Goal: Information Seeking & Learning: Learn about a topic

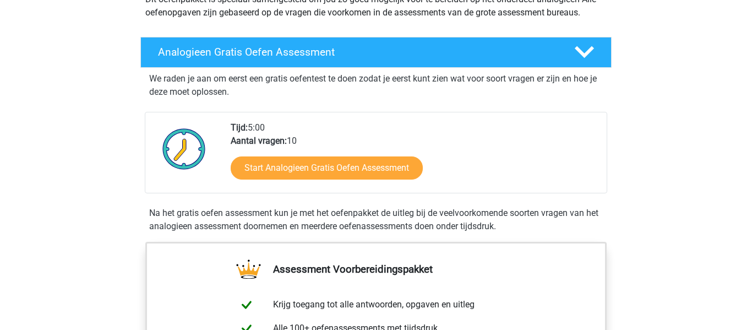
scroll to position [154, 0]
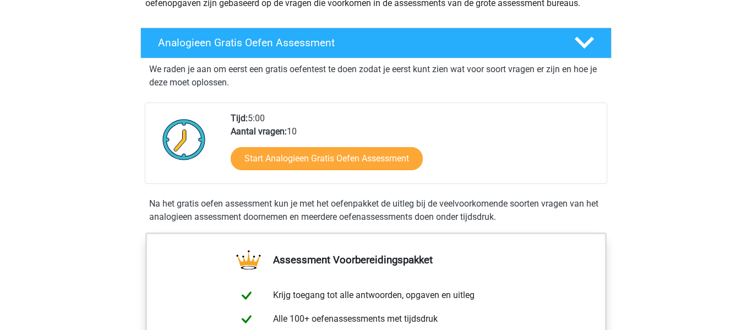
click at [297, 171] on div "Start Analogieen Gratis Oefen Assessment" at bounding box center [414, 160] width 367 height 45
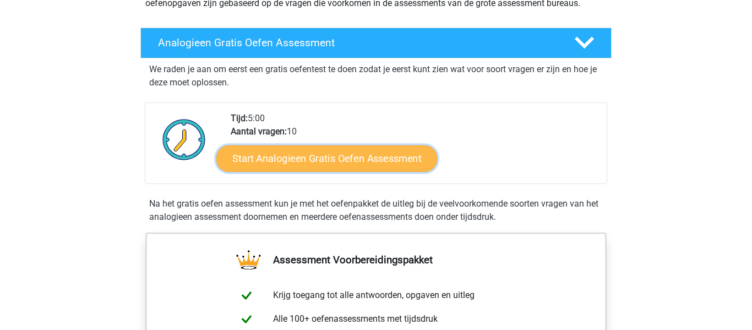
click at [298, 161] on link "Start Analogieen Gratis Oefen Assessment" at bounding box center [326, 158] width 221 height 26
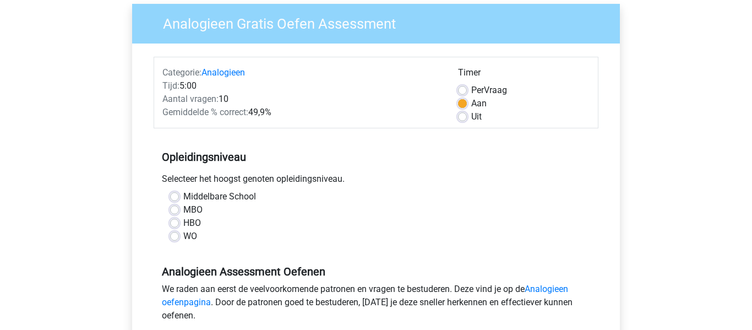
scroll to position [110, 0]
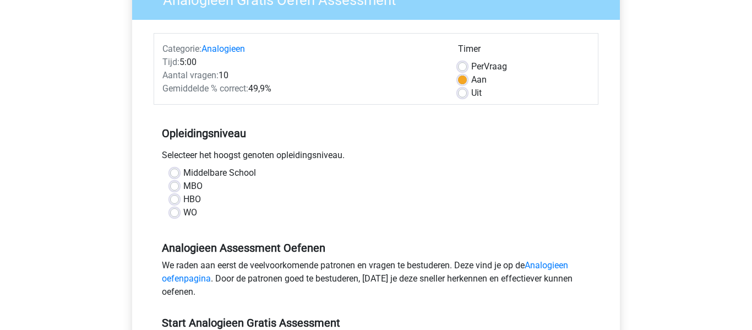
click at [183, 170] on label "Middelbare School" at bounding box center [219, 172] width 73 height 13
click at [174, 170] on input "Middelbare School" at bounding box center [174, 171] width 9 height 11
radio input "true"
click at [170, 179] on input "MBO" at bounding box center [174, 184] width 9 height 11
radio input "true"
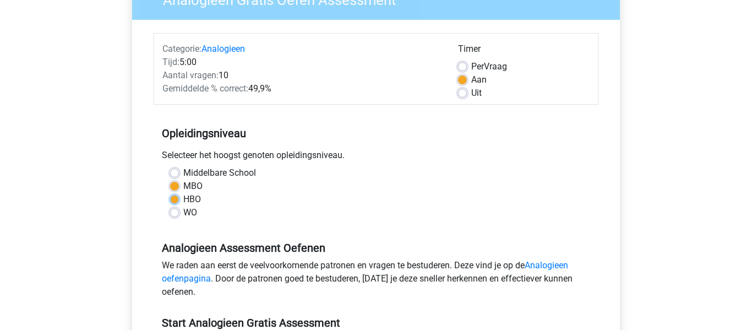
click at [170, 193] on input "HBO" at bounding box center [174, 198] width 9 height 11
radio input "true"
click at [170, 206] on input "WO" at bounding box center [174, 211] width 9 height 11
radio input "true"
click at [170, 166] on input "Middelbare School" at bounding box center [174, 171] width 9 height 11
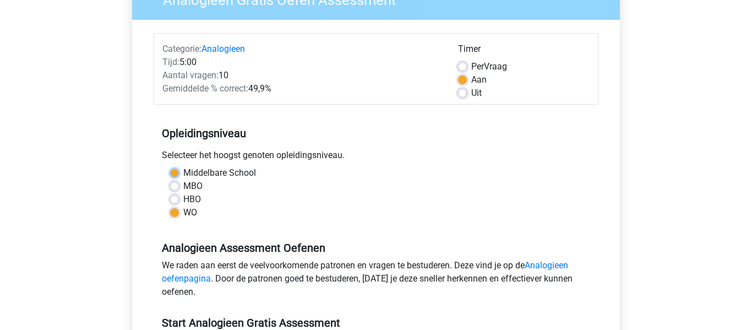
radio input "true"
click at [170, 179] on input "MBO" at bounding box center [174, 184] width 9 height 11
radio input "true"
click at [170, 193] on input "HBO" at bounding box center [174, 198] width 9 height 11
radio input "true"
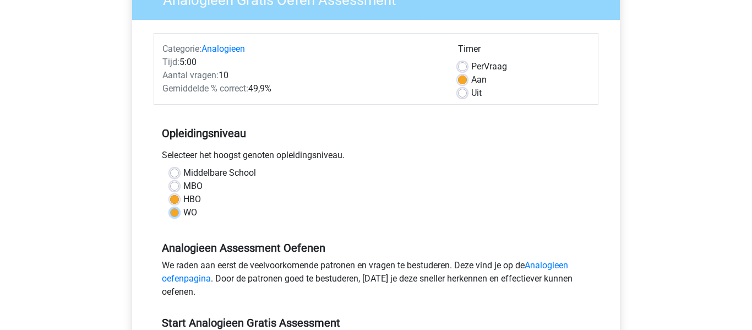
click at [170, 206] on input "WO" at bounding box center [174, 211] width 9 height 11
radio input "true"
click at [170, 166] on input "Middelbare School" at bounding box center [174, 171] width 9 height 11
radio input "true"
click at [170, 179] on input "MBO" at bounding box center [174, 184] width 9 height 11
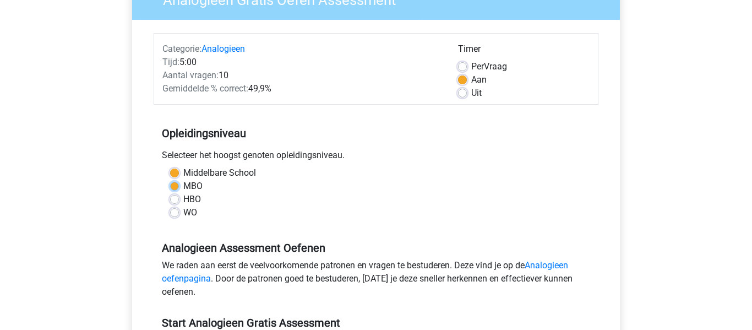
radio input "true"
click at [170, 193] on input "HBO" at bounding box center [174, 198] width 9 height 11
radio input "true"
click at [170, 206] on input "WO" at bounding box center [174, 211] width 9 height 11
radio input "true"
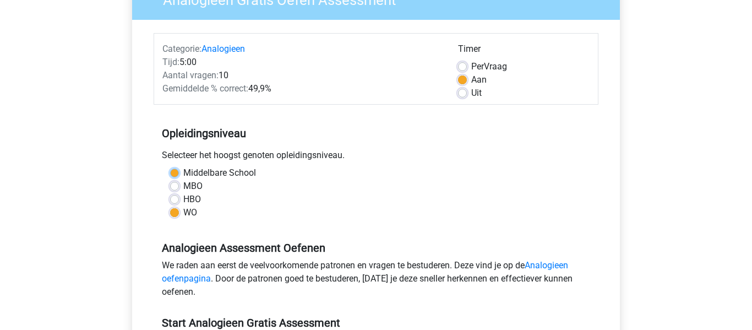
click at [170, 166] on input "Middelbare School" at bounding box center [174, 171] width 9 height 11
radio input "true"
click at [170, 179] on input "MBO" at bounding box center [174, 184] width 9 height 11
radio input "true"
click at [170, 193] on input "HBO" at bounding box center [174, 198] width 9 height 11
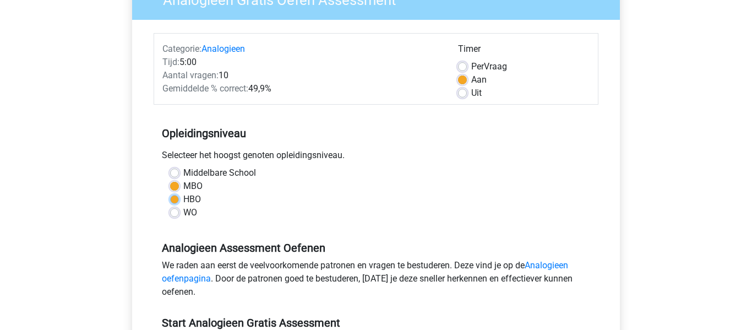
radio input "true"
click at [170, 179] on input "MBO" at bounding box center [174, 184] width 9 height 11
radio input "true"
click at [170, 166] on input "Middelbare School" at bounding box center [174, 171] width 9 height 11
radio input "true"
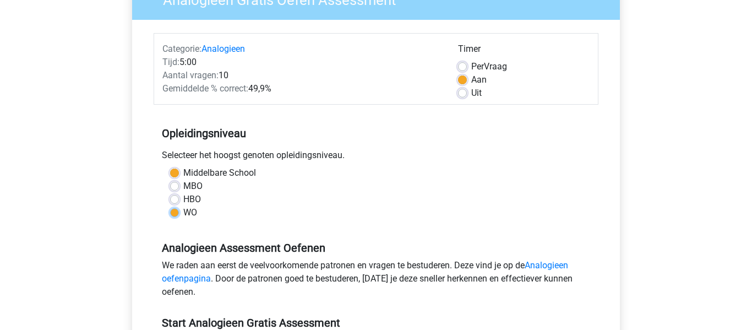
click at [170, 206] on input "WO" at bounding box center [174, 211] width 9 height 11
radio input "true"
click at [170, 193] on input "HBO" at bounding box center [174, 198] width 9 height 11
radio input "true"
click at [170, 179] on input "MBO" at bounding box center [174, 184] width 9 height 11
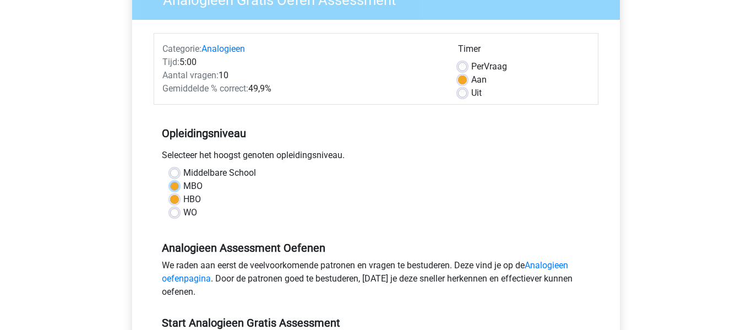
radio input "true"
click at [170, 166] on input "Middelbare School" at bounding box center [174, 171] width 9 height 11
radio input "true"
click at [549, 179] on div "Middelbare School" at bounding box center [376, 172] width 412 height 13
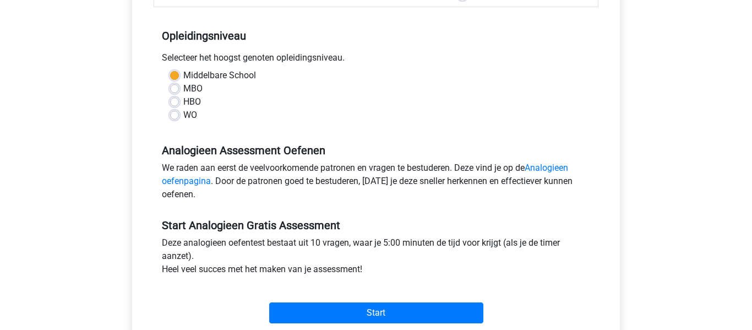
scroll to position [286, 0]
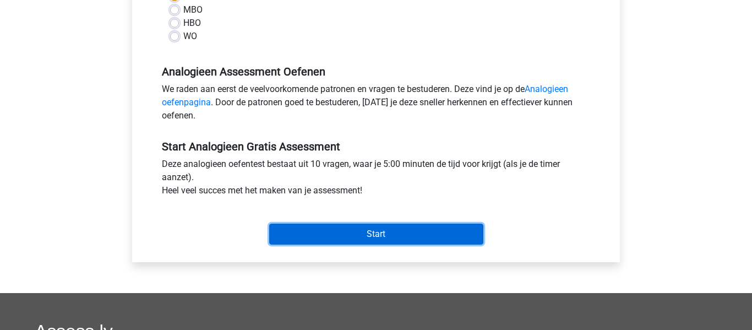
click at [376, 226] on input "Start" at bounding box center [376, 233] width 214 height 21
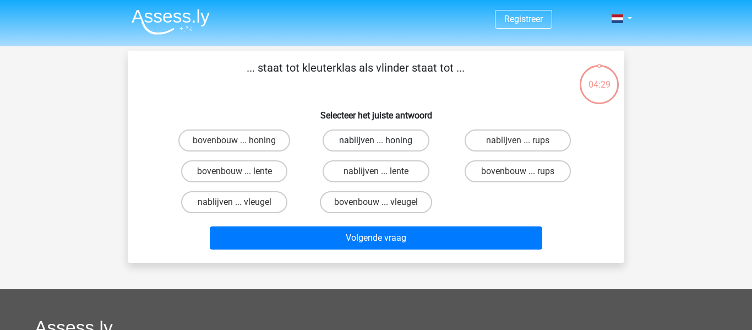
click at [408, 138] on label "nablijven ... honing" at bounding box center [375, 140] width 106 height 22
click at [383, 140] on input "nablijven ... honing" at bounding box center [379, 143] width 7 height 7
radio input "true"
click at [514, 142] on label "nablijven ... rups" at bounding box center [517, 140] width 106 height 22
click at [517, 142] on input "nablijven ... rups" at bounding box center [520, 143] width 7 height 7
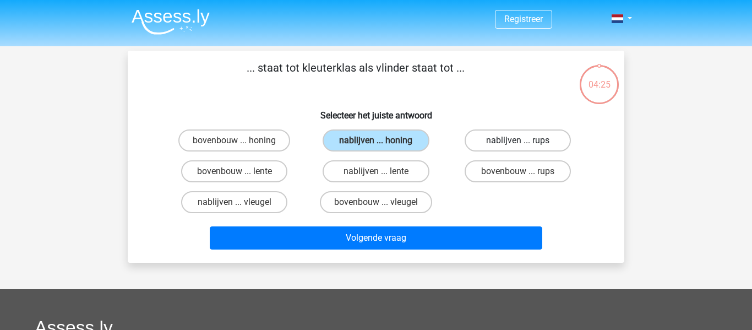
radio input "true"
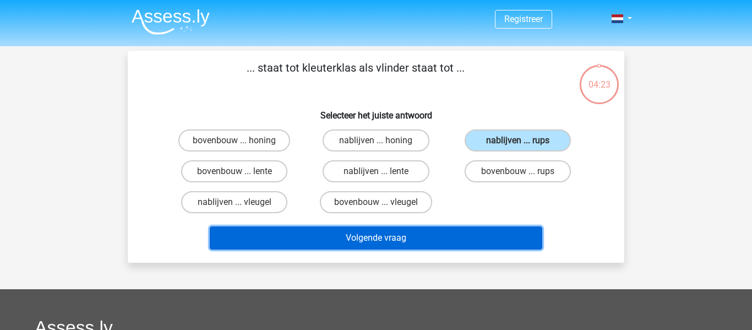
click at [418, 236] on button "Volgende vraag" at bounding box center [376, 237] width 333 height 23
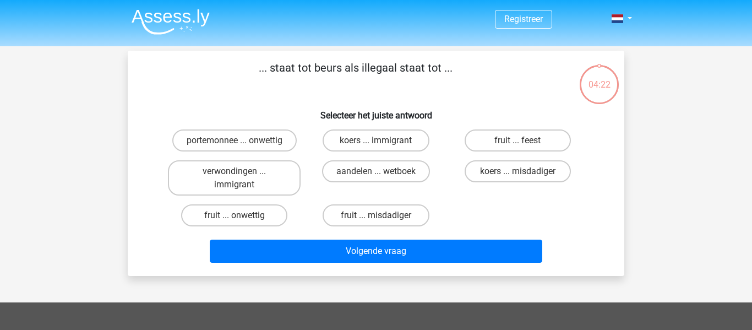
scroll to position [51, 0]
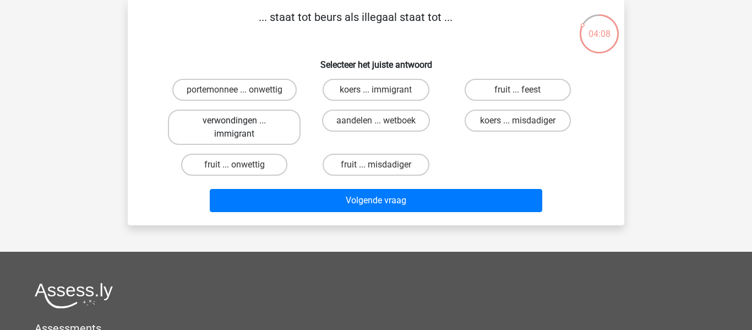
click at [242, 119] on label "verwondingen ... immigrant" at bounding box center [234, 127] width 133 height 35
click at [242, 121] on input "verwondingen ... immigrant" at bounding box center [237, 124] width 7 height 7
radio input "true"
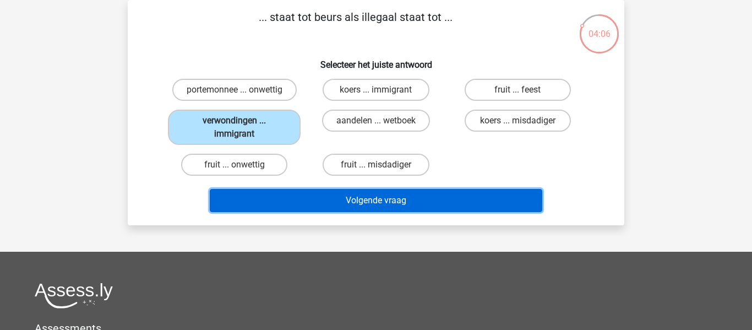
click at [399, 206] on button "Volgende vraag" at bounding box center [376, 200] width 333 height 23
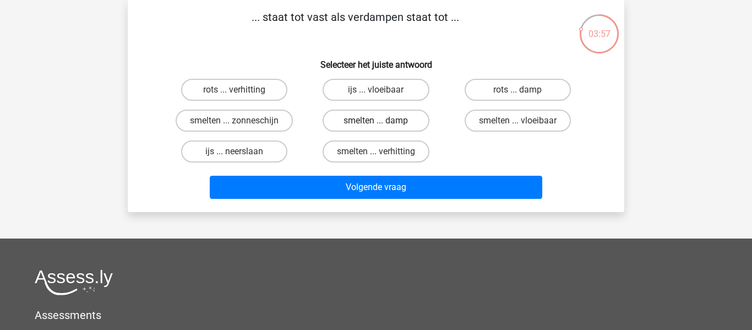
click at [385, 117] on label "smelten ... damp" at bounding box center [375, 121] width 106 height 22
click at [383, 121] on input "smelten ... damp" at bounding box center [379, 124] width 7 height 7
radio input "true"
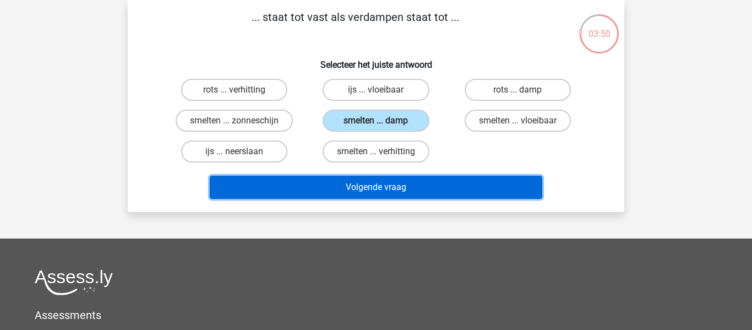
click at [377, 192] on button "Volgende vraag" at bounding box center [376, 187] width 333 height 23
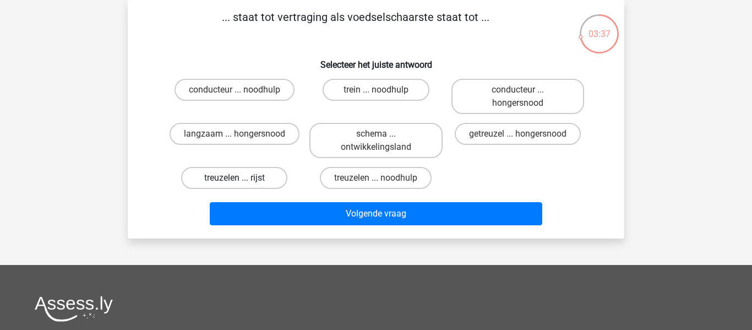
click at [255, 180] on label "treuzelen ... rijst" at bounding box center [234, 178] width 106 height 22
click at [242, 180] on input "treuzelen ... rijst" at bounding box center [237, 181] width 7 height 7
radio input "true"
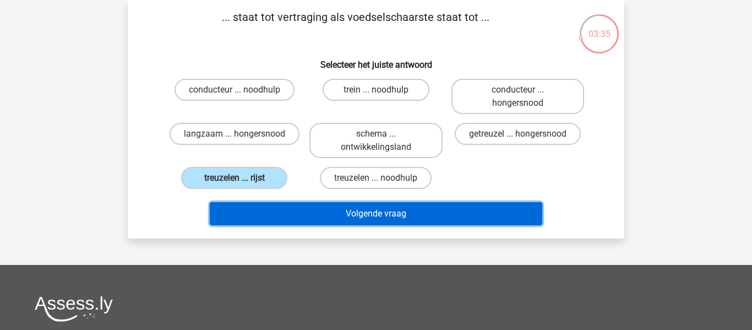
click at [354, 213] on button "Volgende vraag" at bounding box center [376, 213] width 333 height 23
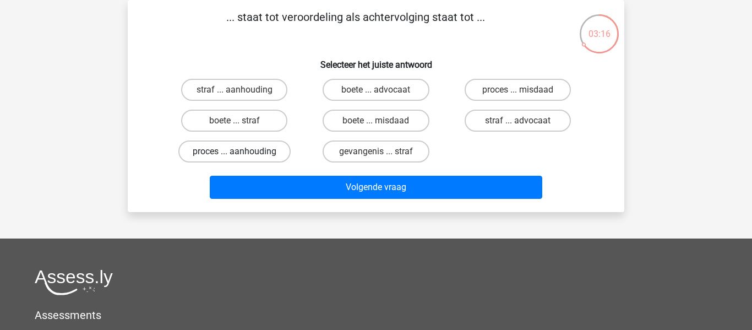
click at [232, 154] on label "proces ... aanhouding" at bounding box center [234, 151] width 112 height 22
click at [234, 154] on input "proces ... aanhouding" at bounding box center [237, 154] width 7 height 7
radio input "true"
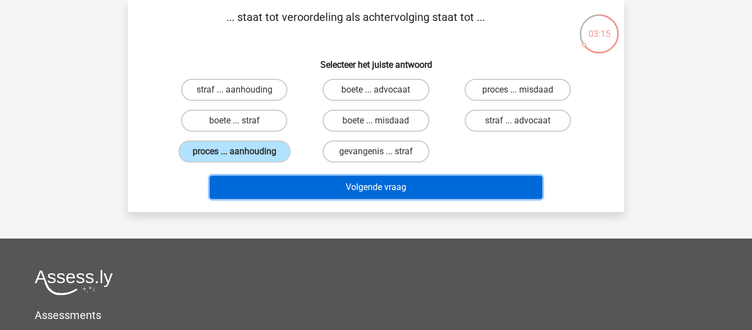
click at [355, 184] on button "Volgende vraag" at bounding box center [376, 187] width 333 height 23
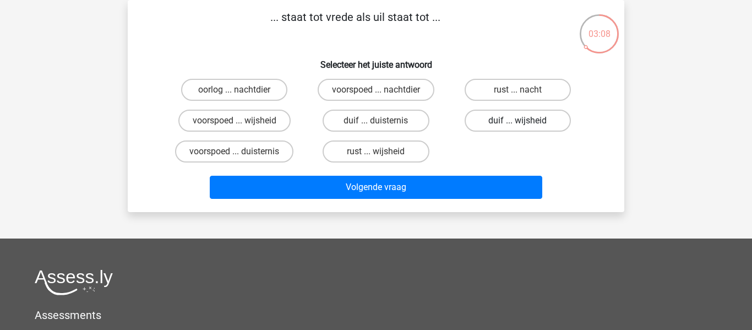
click at [508, 114] on label "duif ... wijsheid" at bounding box center [517, 121] width 106 height 22
click at [517, 121] on input "duif ... wijsheid" at bounding box center [520, 124] width 7 height 7
radio input "true"
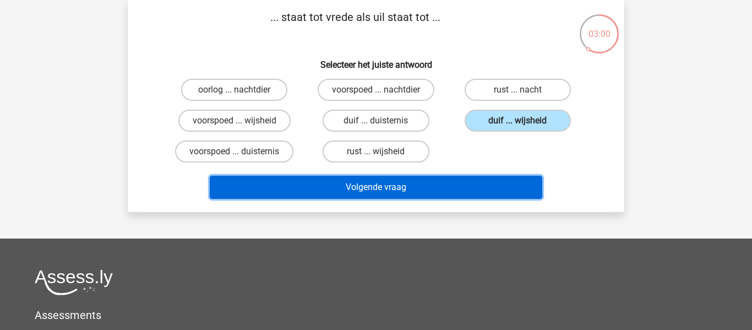
click at [353, 185] on button "Volgende vraag" at bounding box center [376, 187] width 333 height 23
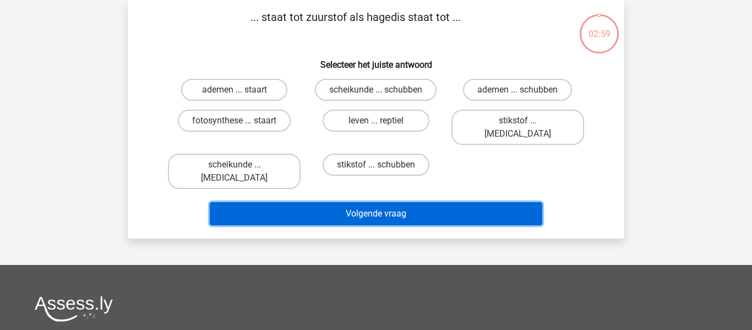
click at [353, 202] on button "Volgende vraag" at bounding box center [376, 213] width 333 height 23
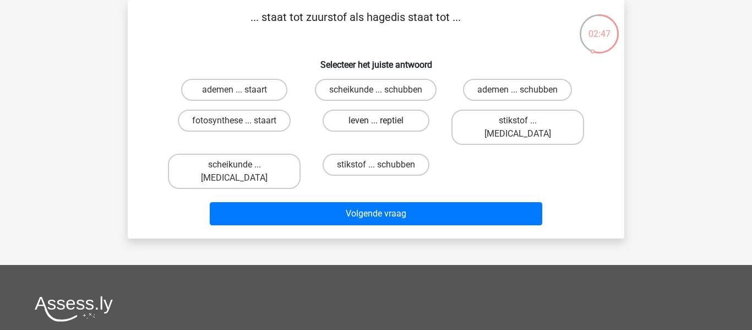
click at [398, 126] on label "leven ... reptiel" at bounding box center [375, 121] width 106 height 22
click at [383, 126] on input "leven ... reptiel" at bounding box center [379, 124] width 7 height 7
radio input "true"
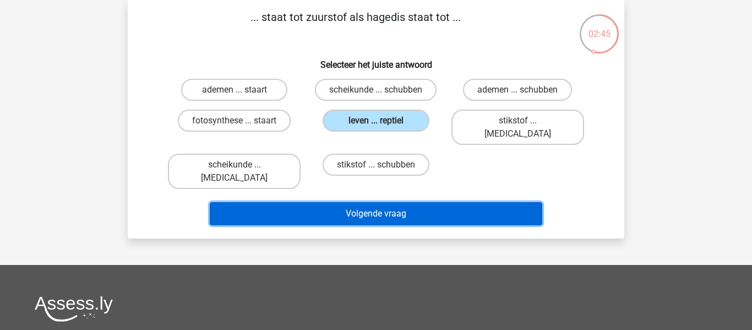
click at [411, 202] on button "Volgende vraag" at bounding box center [376, 213] width 333 height 23
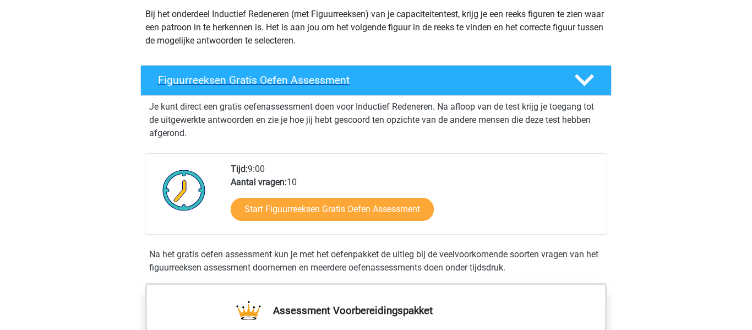
scroll to position [132, 0]
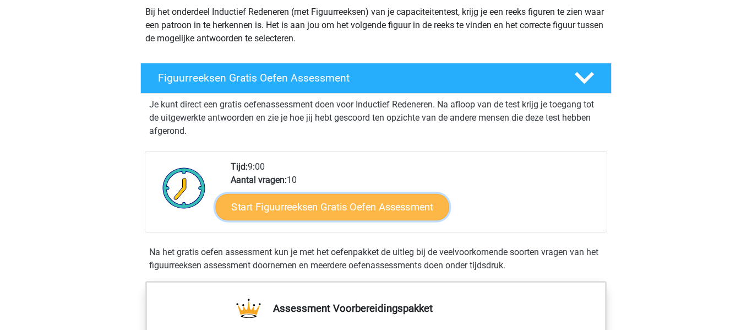
click at [353, 213] on link "Start Figuurreeksen Gratis Oefen Assessment" at bounding box center [332, 206] width 233 height 26
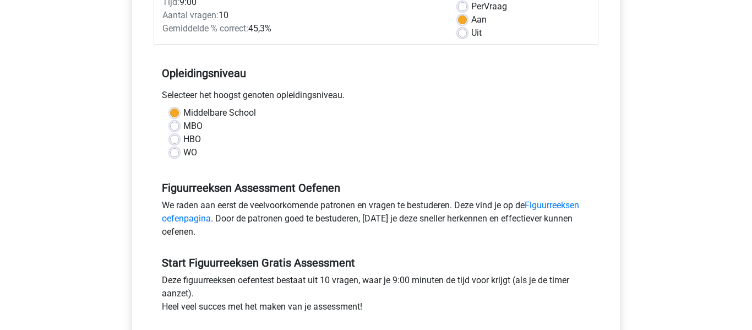
scroll to position [110, 0]
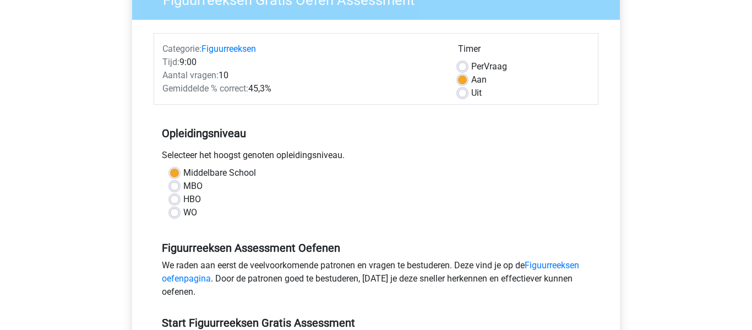
click at [471, 91] on label "Uit" at bounding box center [476, 92] width 10 height 13
click at [462, 91] on input "Uit" at bounding box center [462, 91] width 9 height 11
radio input "true"
click at [458, 60] on input "Per Vraag" at bounding box center [462, 65] width 9 height 11
radio input "true"
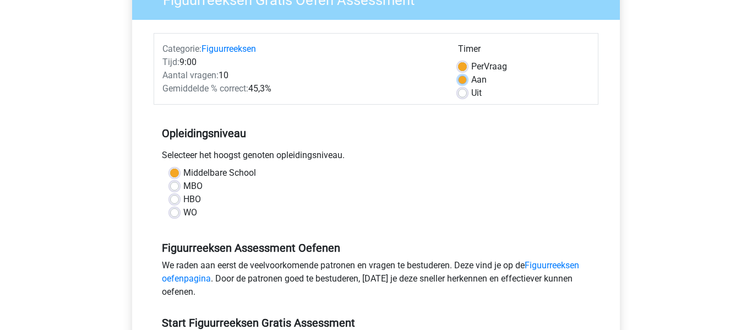
click at [458, 73] on input "Aan" at bounding box center [462, 78] width 9 height 11
radio input "true"
click at [458, 86] on input "Uit" at bounding box center [462, 91] width 9 height 11
radio input "true"
click at [458, 60] on input "Per Vraag" at bounding box center [462, 65] width 9 height 11
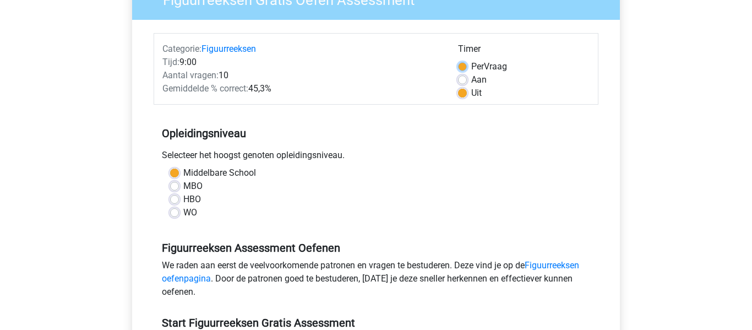
radio input "true"
click at [458, 73] on input "Aan" at bounding box center [462, 78] width 9 height 11
radio input "true"
click at [458, 86] on input "Uit" at bounding box center [462, 91] width 9 height 11
radio input "true"
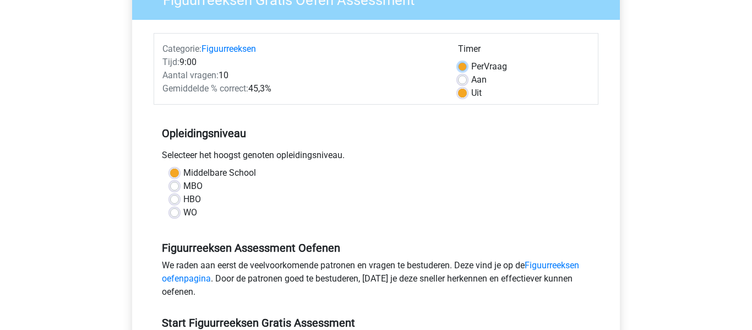
click at [458, 60] on input "Per Vraag" at bounding box center [462, 65] width 9 height 11
radio input "true"
click at [471, 93] on label "Uit" at bounding box center [476, 92] width 10 height 13
click at [462, 93] on input "Uit" at bounding box center [462, 91] width 9 height 11
radio input "true"
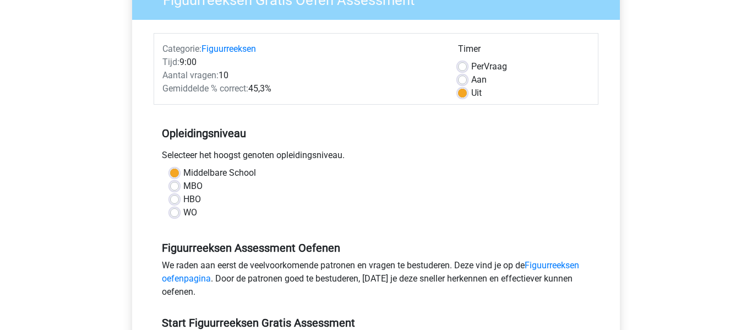
click at [749, 24] on div "Registreer Nederlands English" at bounding box center [376, 324] width 752 height 869
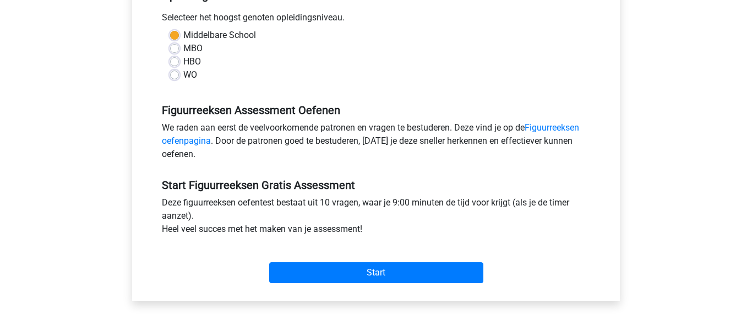
scroll to position [286, 0]
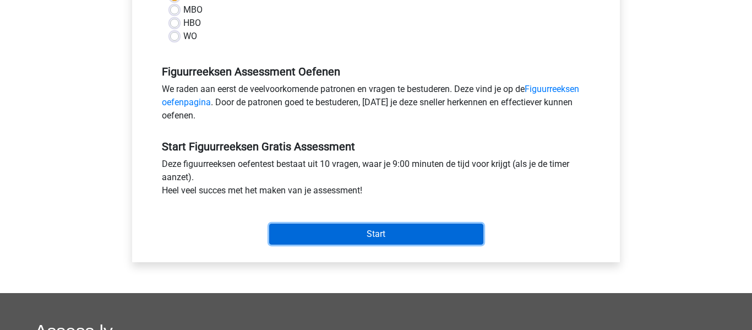
click at [380, 238] on input "Start" at bounding box center [376, 233] width 214 height 21
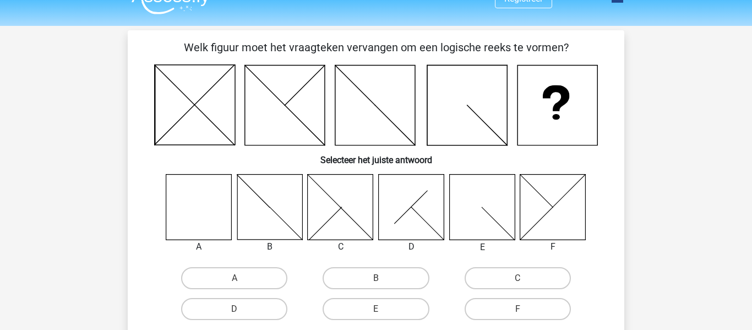
scroll to position [22, 0]
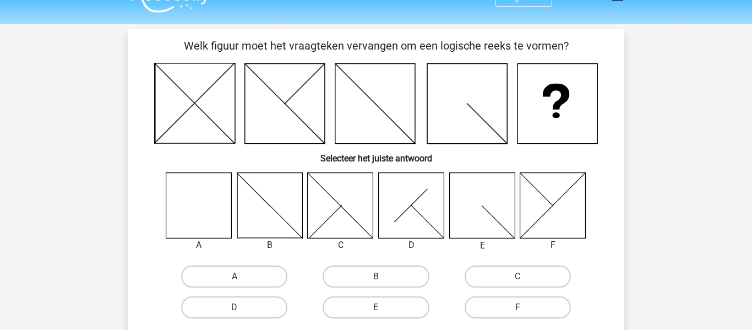
click at [349, 211] on icon at bounding box center [340, 204] width 65 height 65
click at [523, 273] on label "C" at bounding box center [517, 276] width 106 height 22
click at [523, 276] on input "C" at bounding box center [520, 279] width 7 height 7
radio input "true"
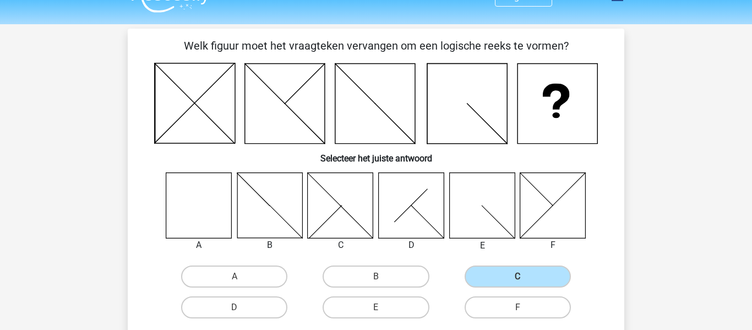
click at [234, 307] on input "D" at bounding box center [237, 310] width 7 height 7
radio input "true"
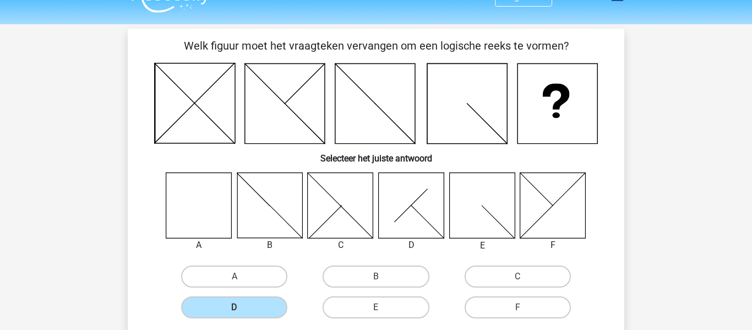
click at [376, 307] on input "E" at bounding box center [379, 310] width 7 height 7
radio input "true"
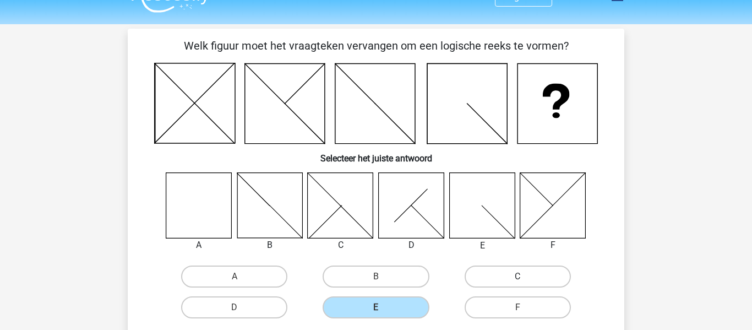
click at [529, 281] on label "C" at bounding box center [517, 276] width 106 height 22
click at [524, 281] on input "C" at bounding box center [520, 279] width 7 height 7
radio input "true"
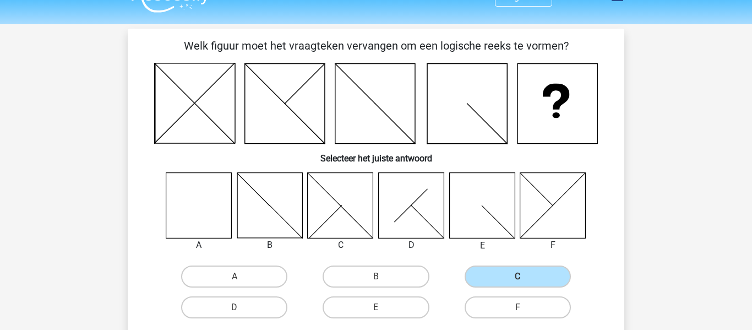
drag, startPoint x: 722, startPoint y: 161, endPoint x: 725, endPoint y: 185, distance: 24.4
click at [725, 185] on div "Registreer Nederlands English" at bounding box center [376, 331] width 752 height 707
click at [357, 221] on icon at bounding box center [340, 204] width 65 height 65
drag, startPoint x: 751, startPoint y: 80, endPoint x: 751, endPoint y: 191, distance: 111.7
click at [751, 191] on html "Registreer Nederlands English" at bounding box center [376, 331] width 752 height 707
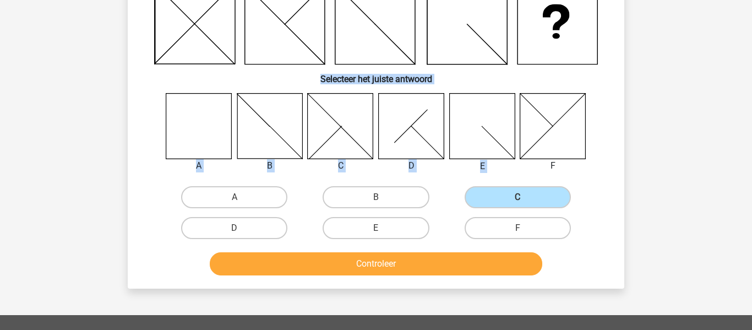
scroll to position [110, 0]
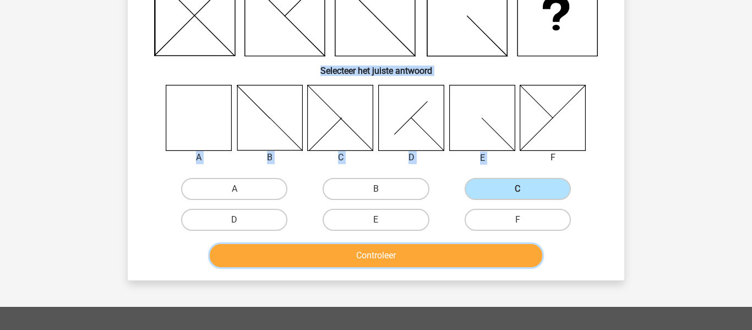
click at [357, 256] on button "Controleer" at bounding box center [376, 255] width 333 height 23
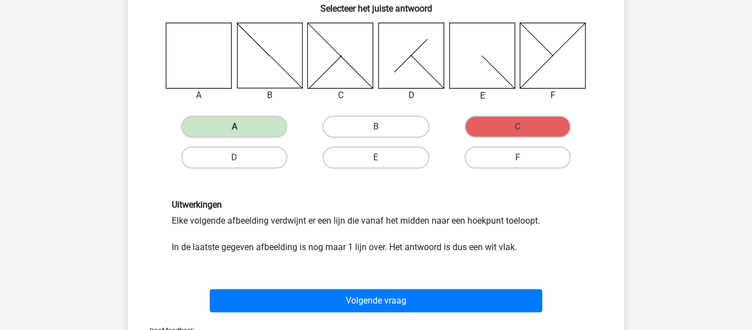
scroll to position [376, 0]
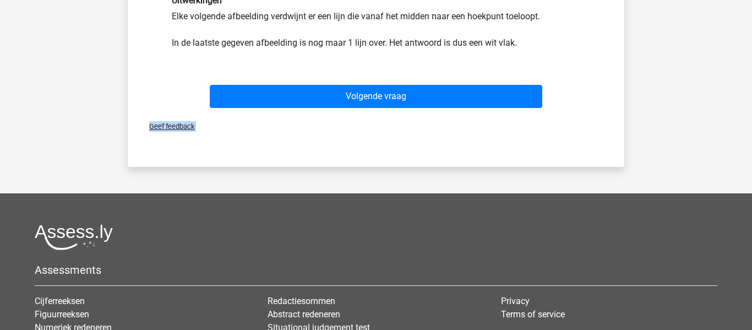
drag, startPoint x: 749, startPoint y: 179, endPoint x: 748, endPoint y: 90, distance: 89.7
click at [748, 90] on html "Registreer Nederlands English" at bounding box center [376, 53] width 752 height 859
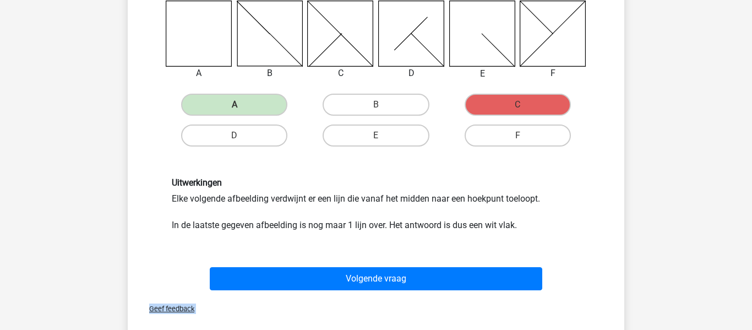
scroll to position [196, 0]
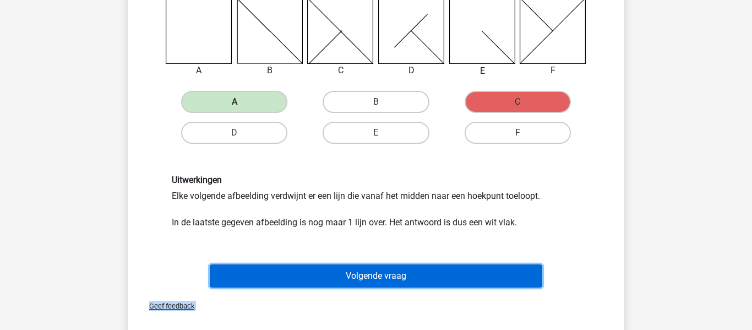
click at [359, 282] on button "Volgende vraag" at bounding box center [376, 275] width 333 height 23
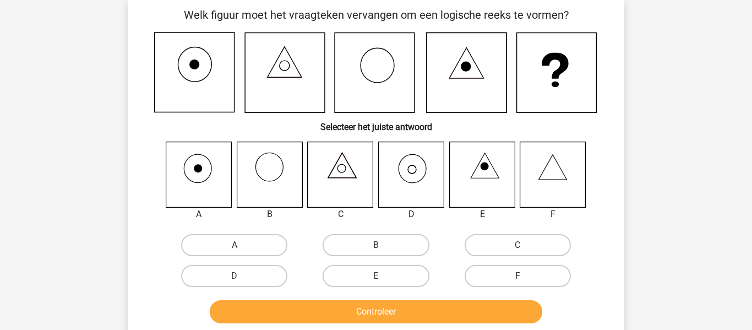
scroll to position [51, 0]
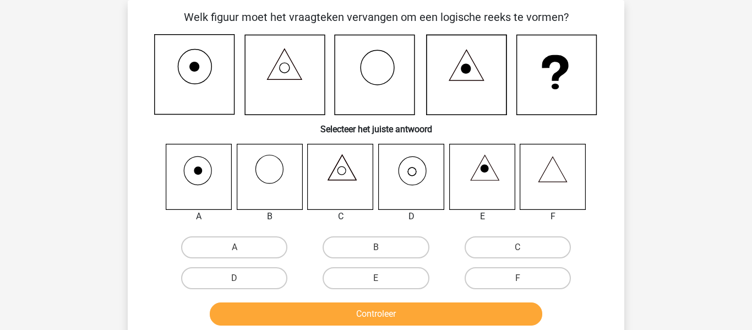
click at [557, 175] on icon at bounding box center [552, 176] width 65 height 65
click at [507, 271] on label "F" at bounding box center [517, 278] width 106 height 22
click at [517, 278] on input "F" at bounding box center [520, 281] width 7 height 7
radio input "true"
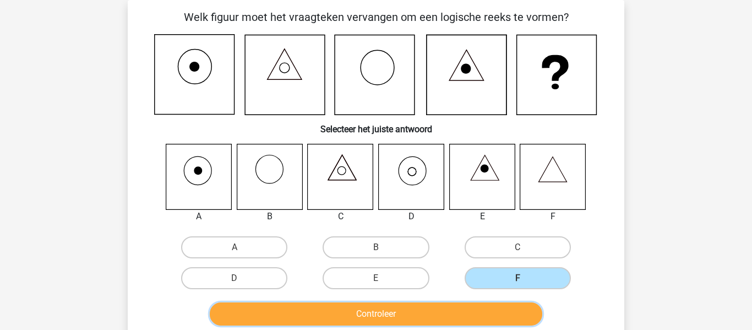
click at [397, 317] on button "Controleer" at bounding box center [376, 313] width 333 height 23
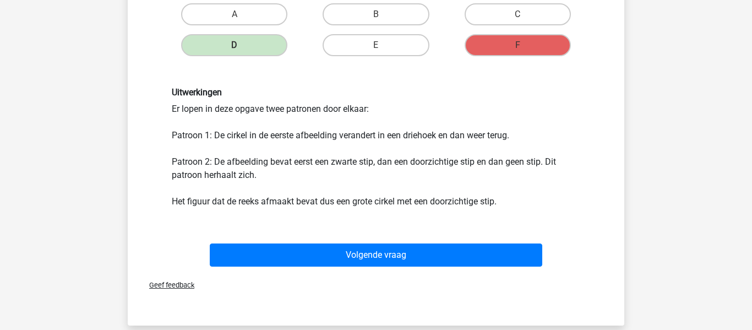
scroll to position [282, 0]
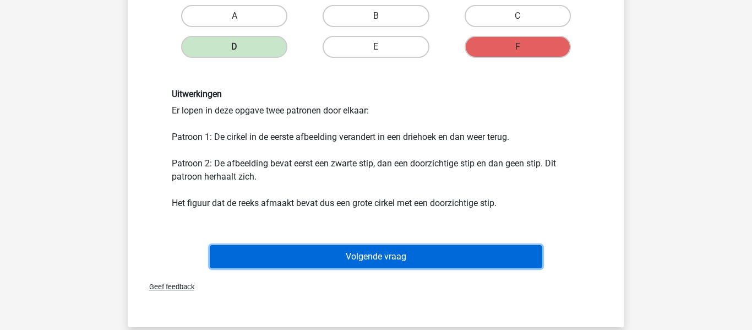
click at [412, 248] on button "Volgende vraag" at bounding box center [376, 256] width 333 height 23
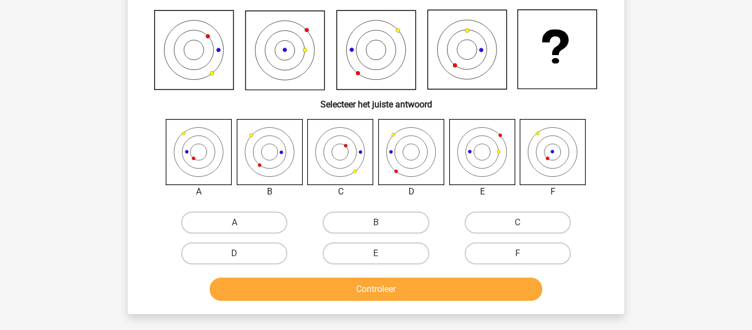
scroll to position [79, 0]
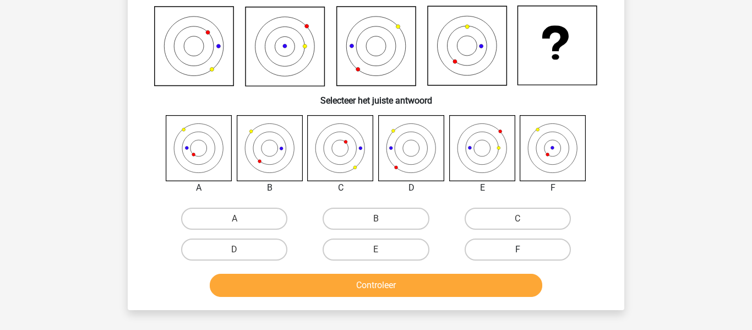
click at [528, 249] on label "F" at bounding box center [517, 249] width 106 height 22
click at [524, 249] on input "F" at bounding box center [520, 252] width 7 height 7
radio input "true"
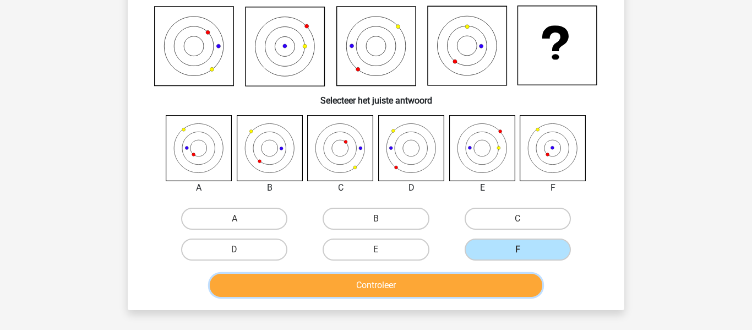
click at [480, 289] on button "Controleer" at bounding box center [376, 284] width 333 height 23
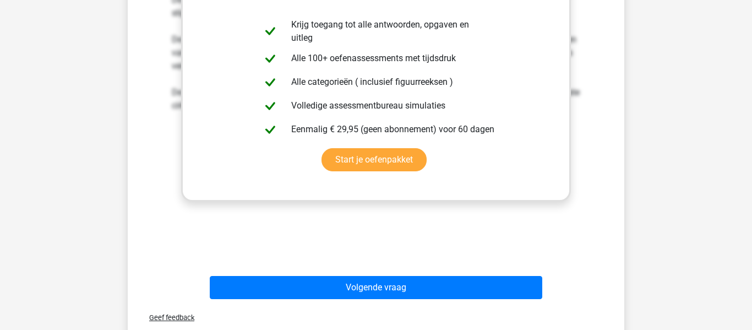
scroll to position [461, 0]
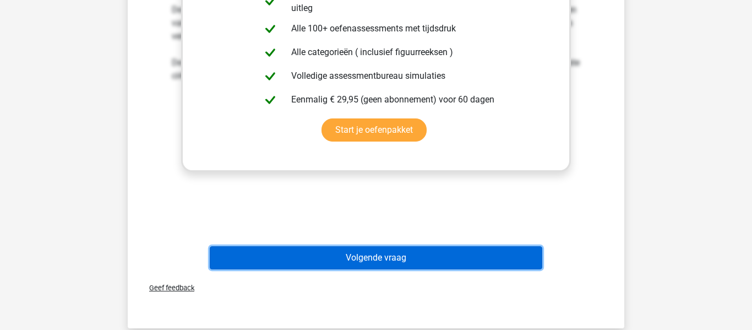
click at [485, 255] on button "Volgende vraag" at bounding box center [376, 257] width 333 height 23
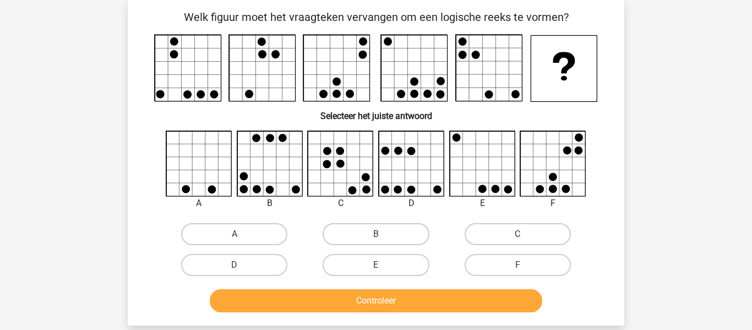
scroll to position [51, 0]
click at [200, 183] on icon at bounding box center [198, 189] width 13 height 13
click at [221, 228] on label "A" at bounding box center [234, 234] width 106 height 22
click at [234, 234] on input "A" at bounding box center [237, 237] width 7 height 7
radio input "true"
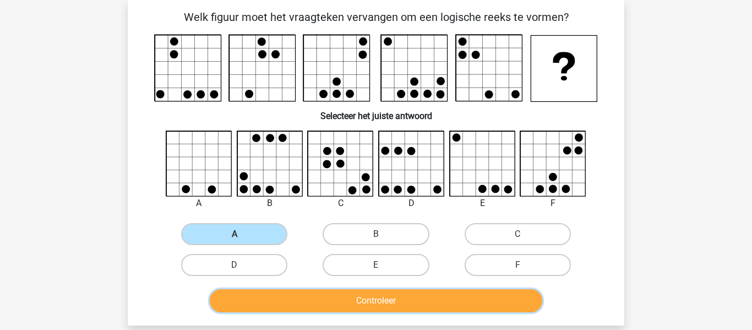
click at [374, 306] on button "Controleer" at bounding box center [376, 300] width 333 height 23
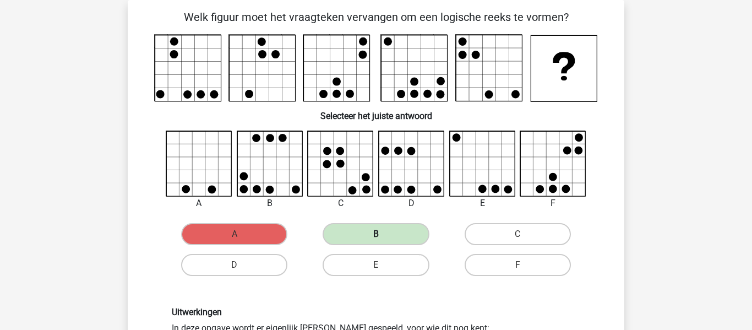
click at [368, 239] on label "B" at bounding box center [375, 234] width 106 height 22
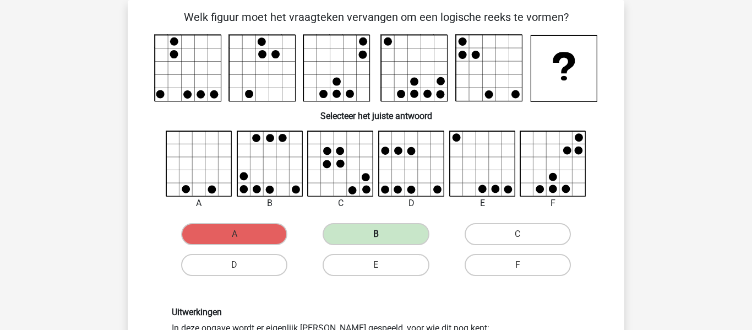
click at [368, 239] on label "B" at bounding box center [375, 234] width 106 height 22
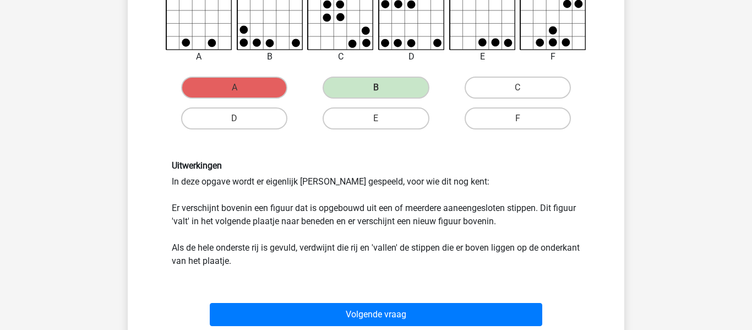
scroll to position [199, 0]
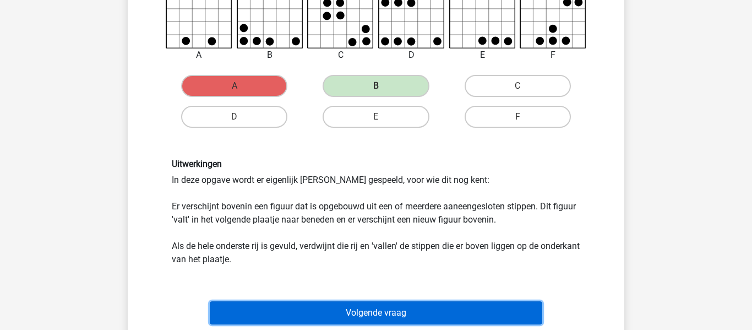
click at [421, 303] on button "Volgende vraag" at bounding box center [376, 312] width 333 height 23
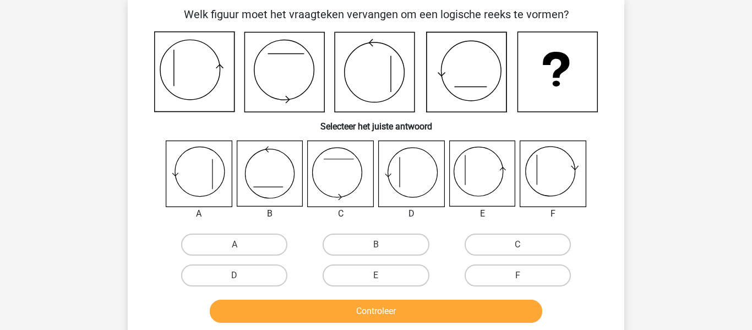
scroll to position [51, 0]
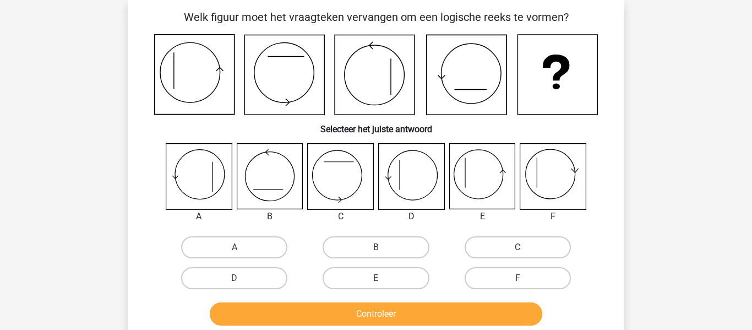
click at [557, 174] on icon at bounding box center [552, 176] width 65 height 65
click at [511, 273] on label "F" at bounding box center [517, 278] width 106 height 22
click at [517, 278] on input "F" at bounding box center [520, 281] width 7 height 7
radio input "true"
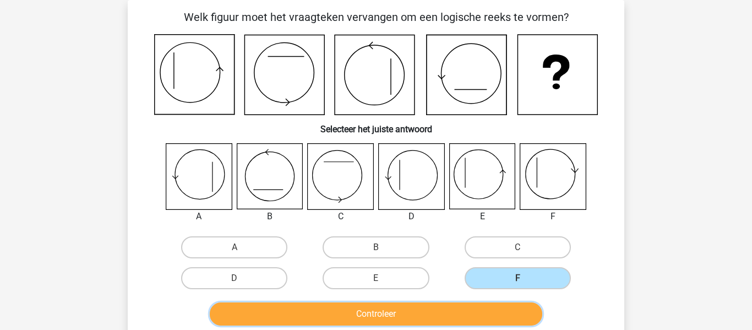
click at [462, 319] on button "Controleer" at bounding box center [376, 313] width 333 height 23
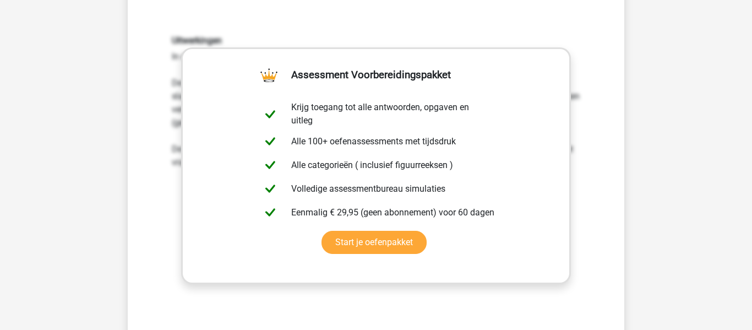
scroll to position [428, 0]
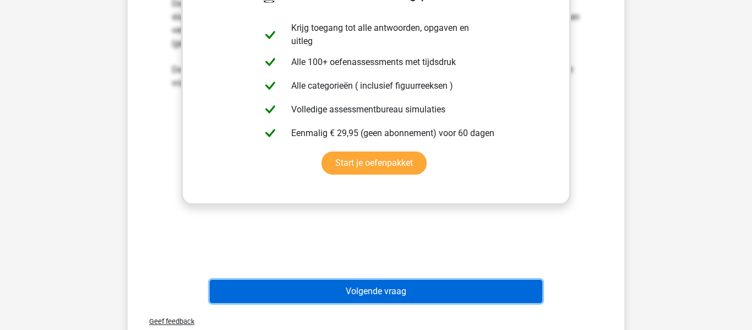
click at [408, 293] on button "Volgende vraag" at bounding box center [376, 291] width 333 height 23
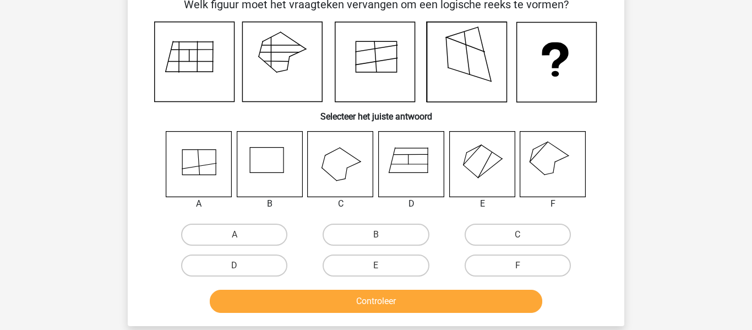
scroll to position [51, 0]
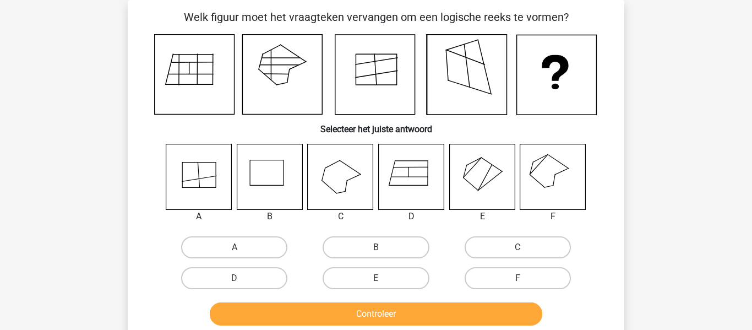
click at [338, 190] on icon at bounding box center [340, 176] width 65 height 65
click at [551, 250] on label "C" at bounding box center [517, 247] width 106 height 22
click at [524, 250] on input "C" at bounding box center [520, 250] width 7 height 7
radio input "true"
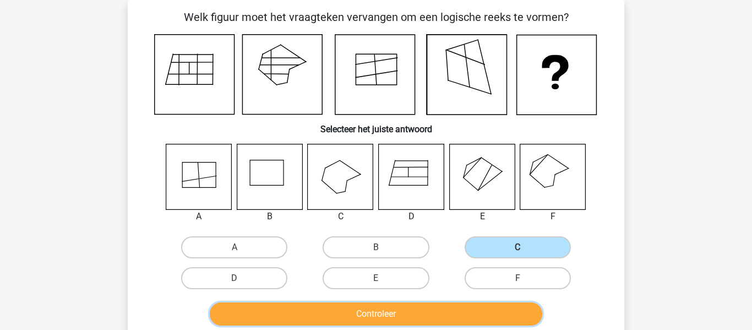
click at [477, 318] on button "Controleer" at bounding box center [376, 313] width 333 height 23
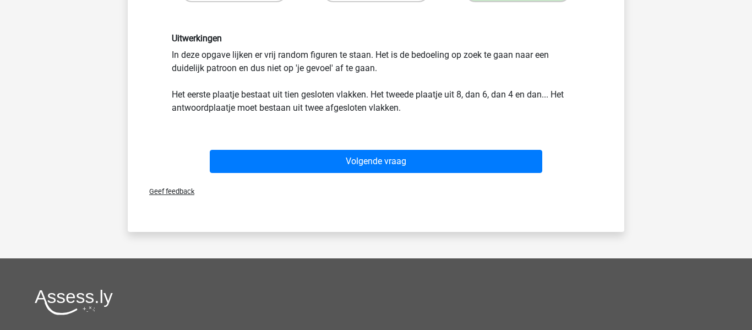
scroll to position [340, 0]
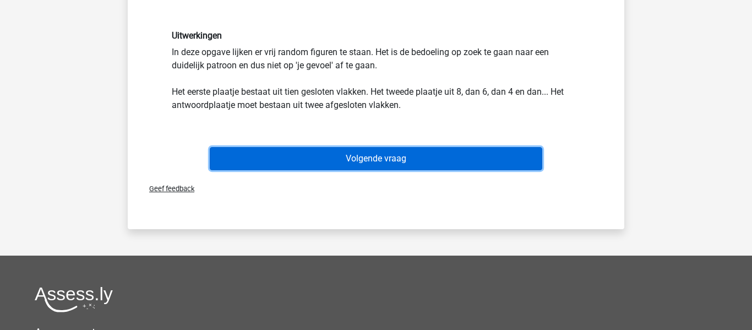
click at [328, 158] on button "Volgende vraag" at bounding box center [376, 158] width 333 height 23
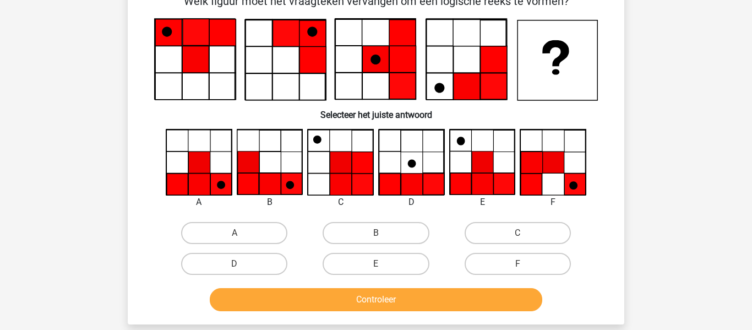
scroll to position [51, 0]
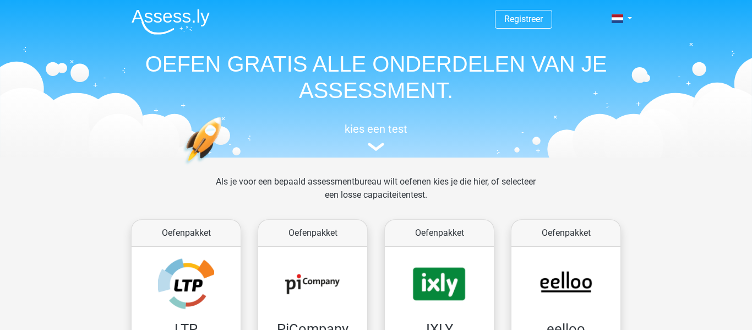
drag, startPoint x: 674, startPoint y: 165, endPoint x: 675, endPoint y: 205, distance: 39.6
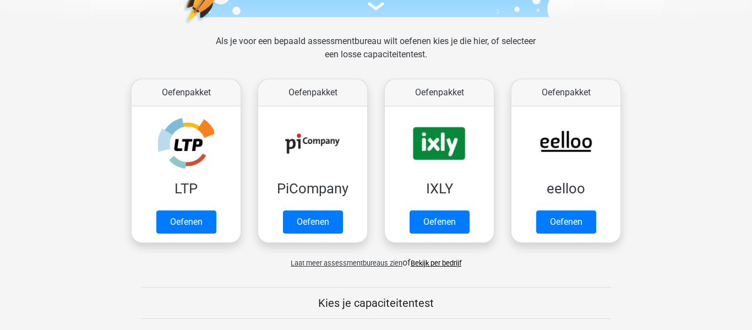
scroll to position [143, 0]
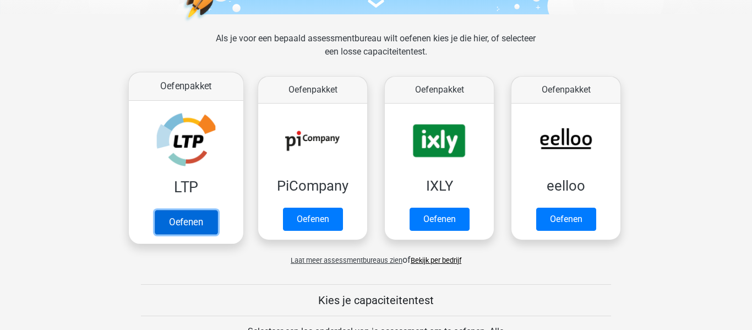
click at [182, 226] on link "Oefenen" at bounding box center [186, 222] width 63 height 24
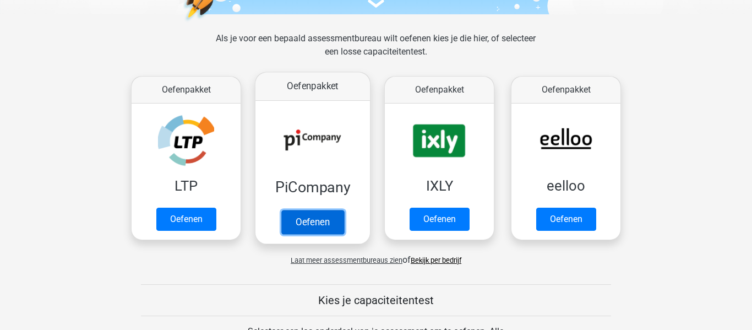
click at [325, 210] on link "Oefenen" at bounding box center [312, 222] width 63 height 24
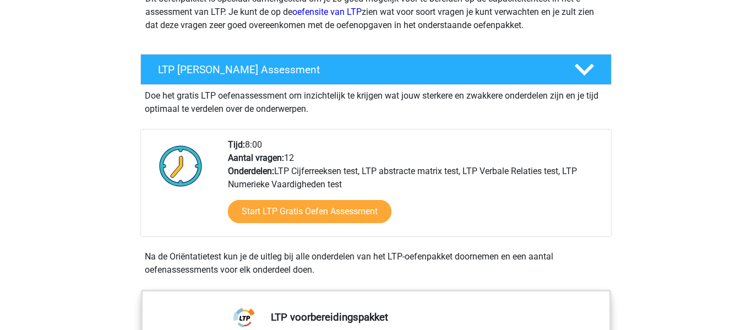
scroll to position [162, 0]
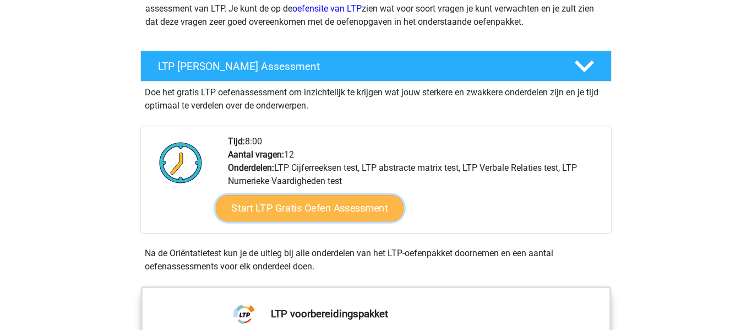
click at [309, 218] on link "Start LTP Gratis Oefen Assessment" at bounding box center [310, 208] width 188 height 26
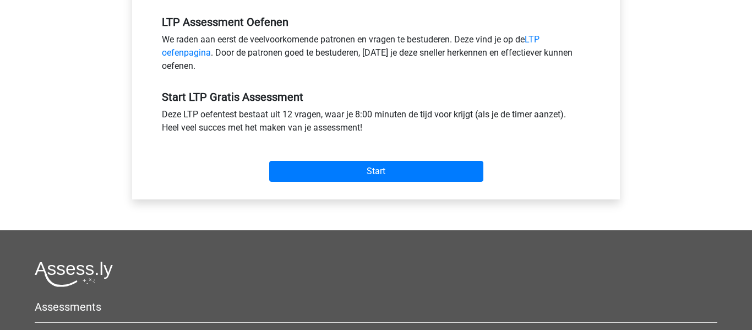
scroll to position [324, 0]
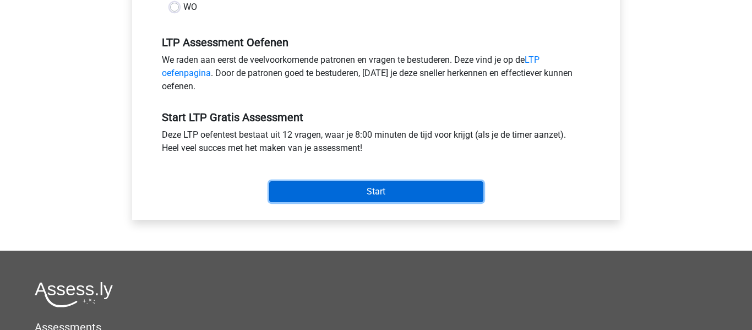
click at [436, 184] on input "Start" at bounding box center [376, 191] width 214 height 21
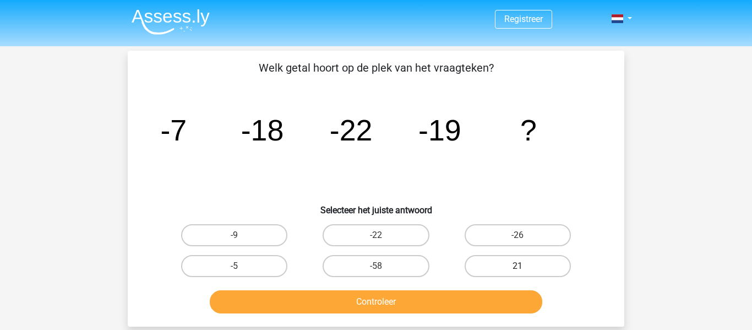
click at [508, 260] on label "21" at bounding box center [517, 266] width 106 height 22
click at [517, 266] on input "21" at bounding box center [520, 269] width 7 height 7
radio input "true"
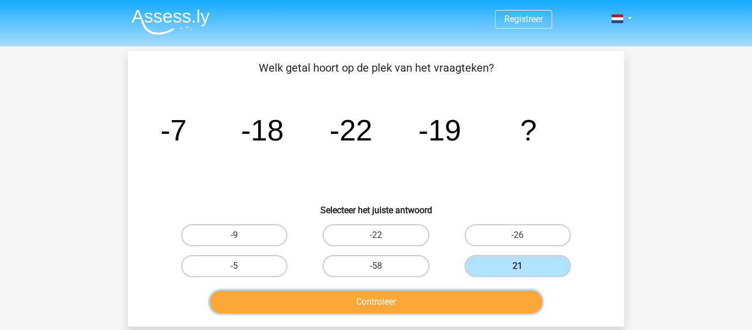
click at [450, 299] on button "Controleer" at bounding box center [376, 301] width 333 height 23
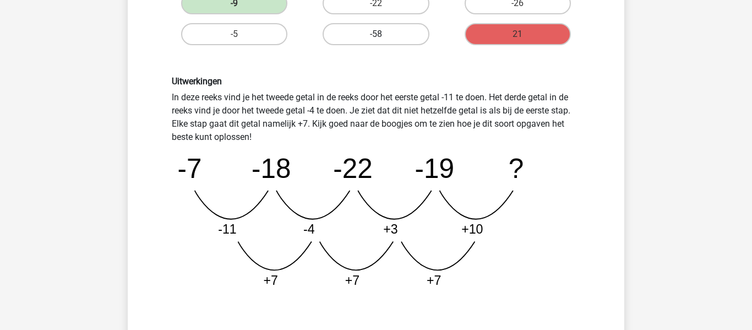
scroll to position [242, 0]
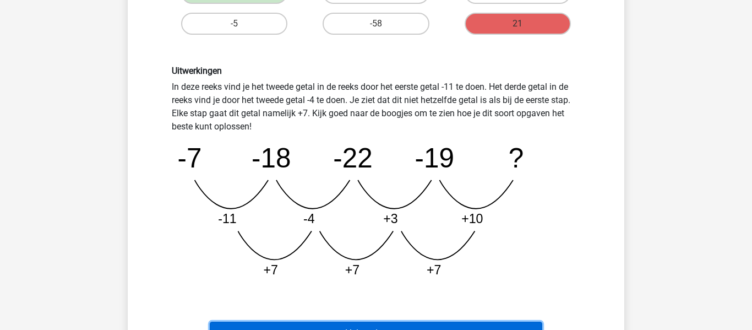
click at [506, 329] on button "Volgende vraag" at bounding box center [376, 332] width 333 height 23
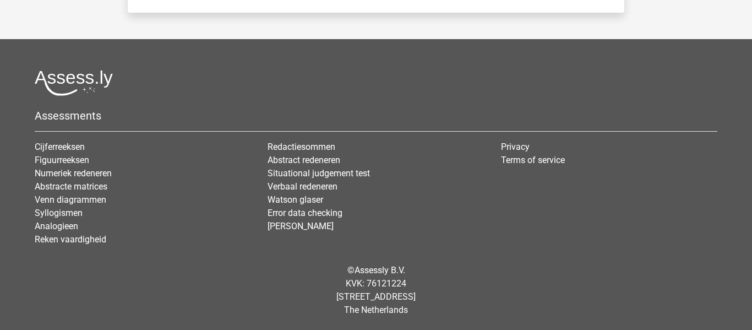
scroll to position [0, 0]
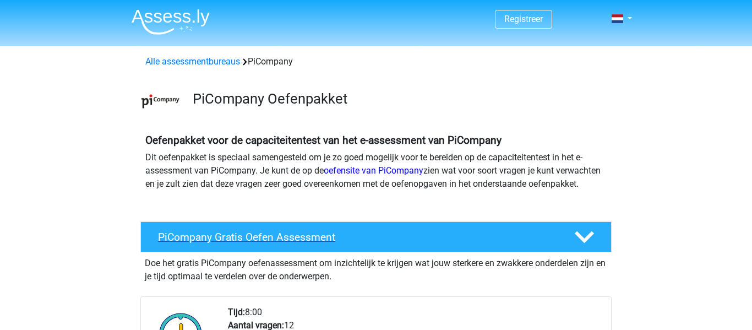
click at [254, 243] on h4 "PiCompany Gratis Oefen Assessment" at bounding box center [357, 237] width 398 height 13
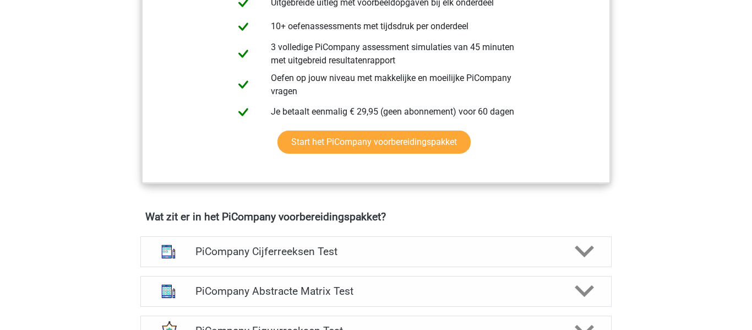
scroll to position [330, 0]
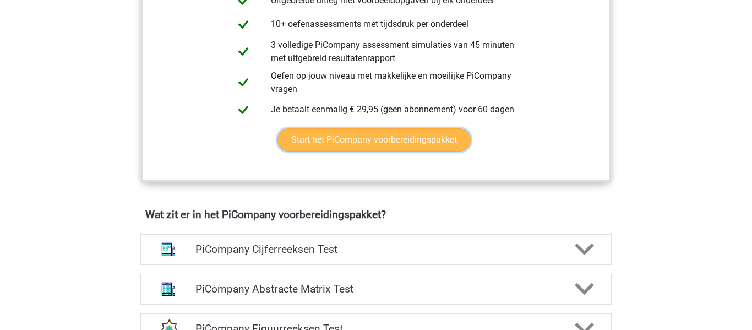
click at [447, 151] on link "Start het PiCompany voorbereidingspakket" at bounding box center [373, 139] width 193 height 23
